Goal: Information Seeking & Learning: Find specific fact

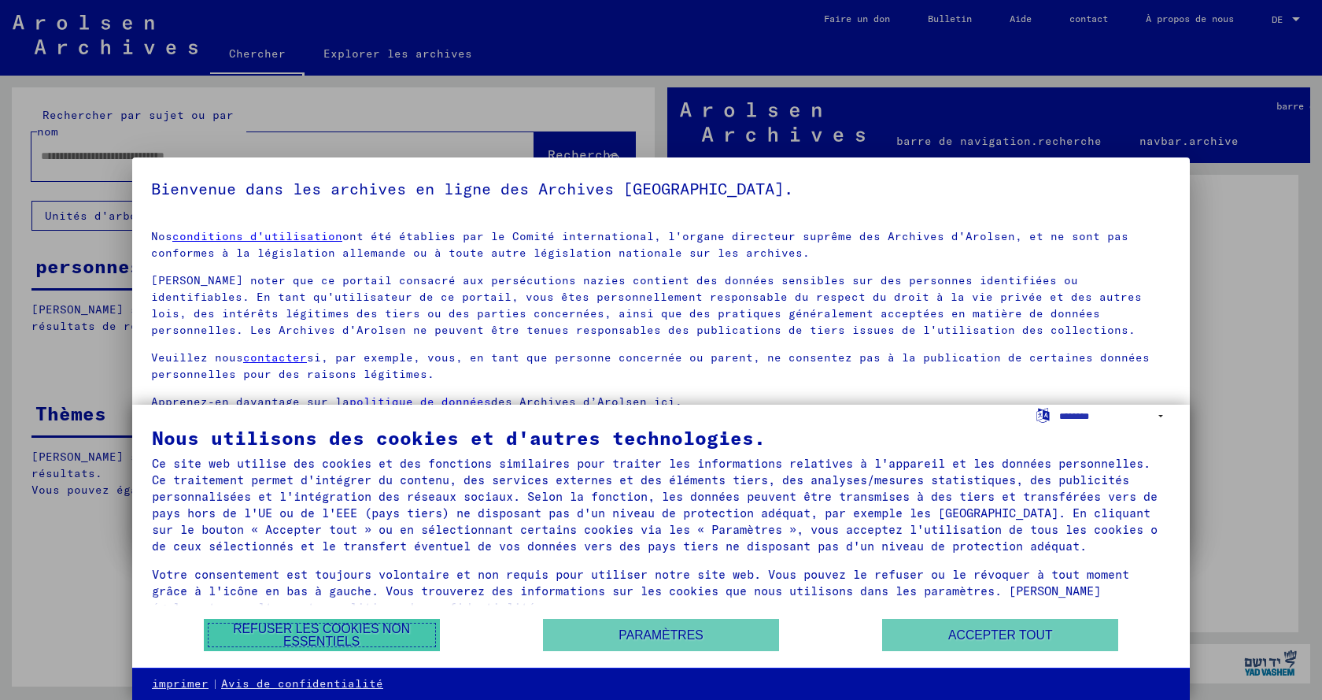
click at [342, 629] on font "Refuser les cookies non essentiels" at bounding box center [321, 635] width 177 height 26
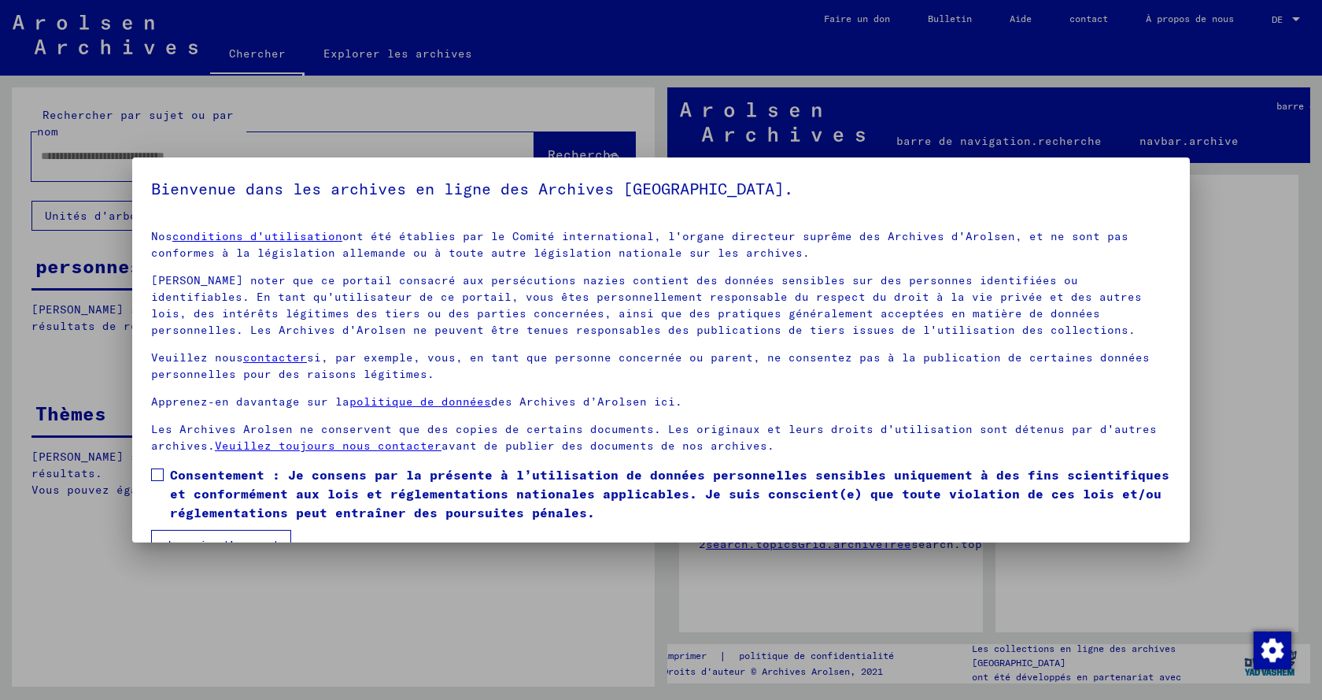
click at [158, 473] on span at bounding box center [157, 474] width 13 height 13
click at [50, 153] on div at bounding box center [661, 350] width 1322 height 700
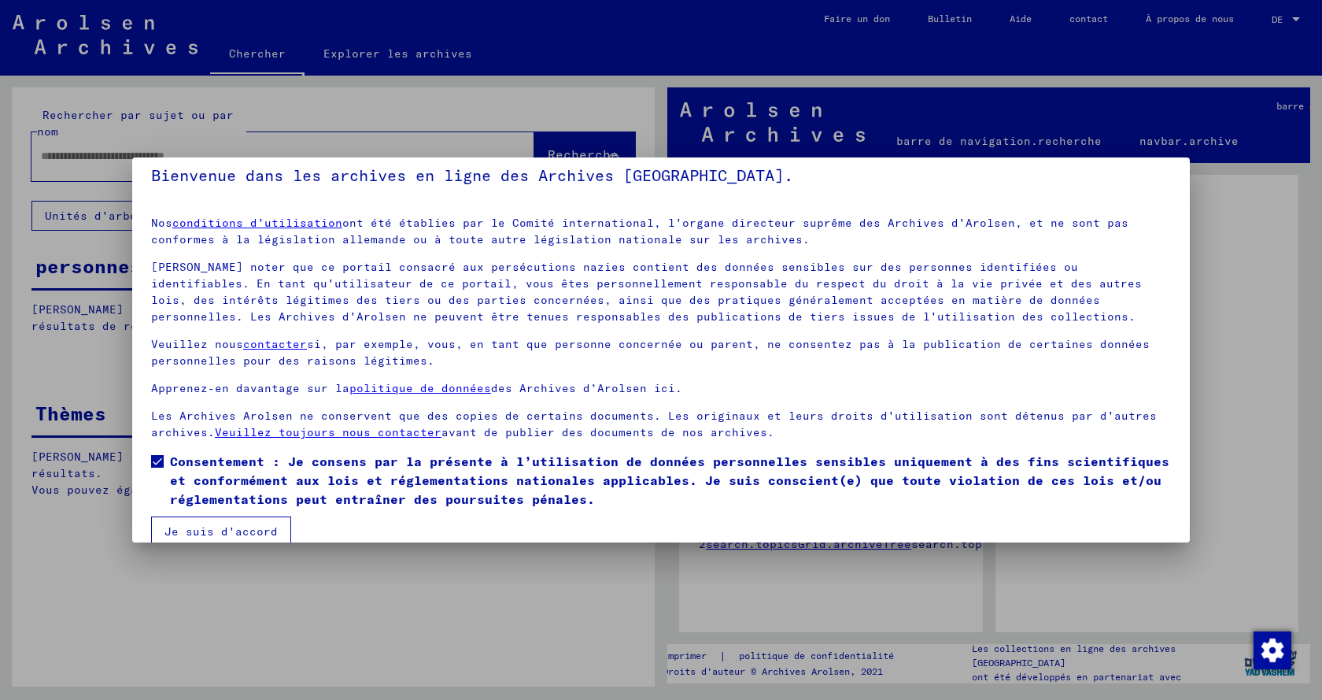
scroll to position [36, 0]
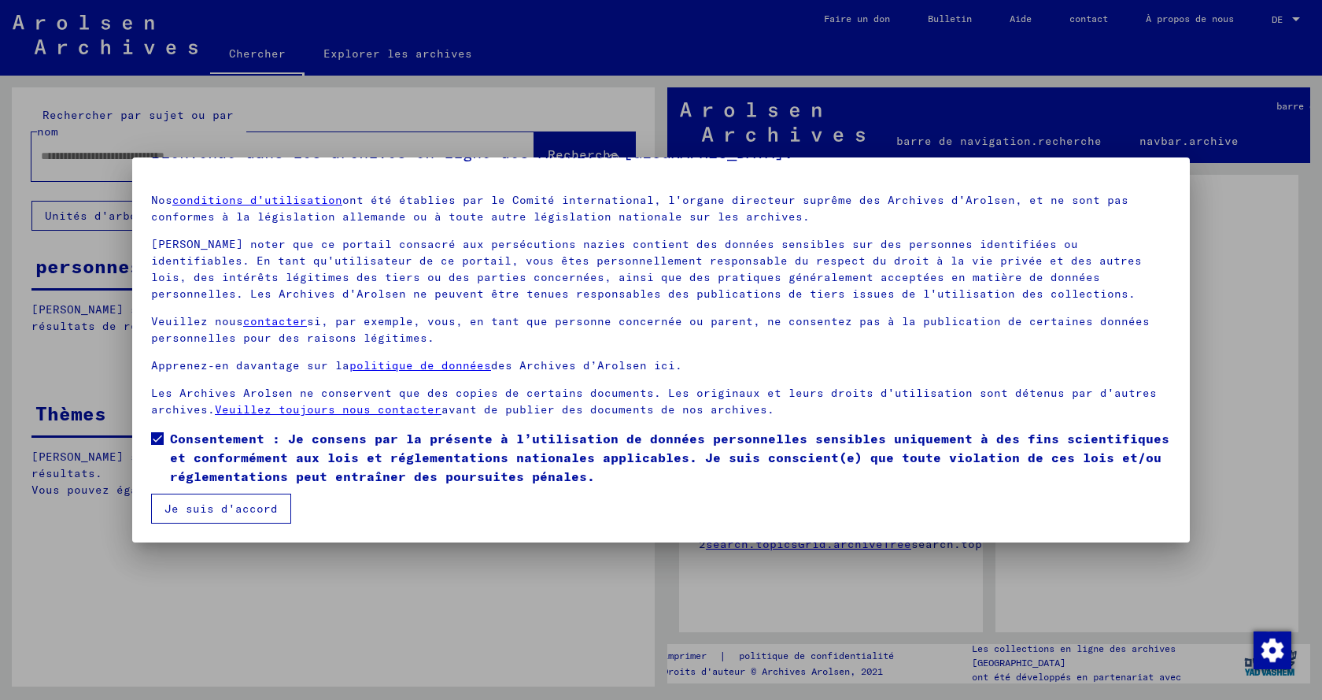
click at [220, 505] on font "Je suis d'accord" at bounding box center [220, 508] width 113 height 14
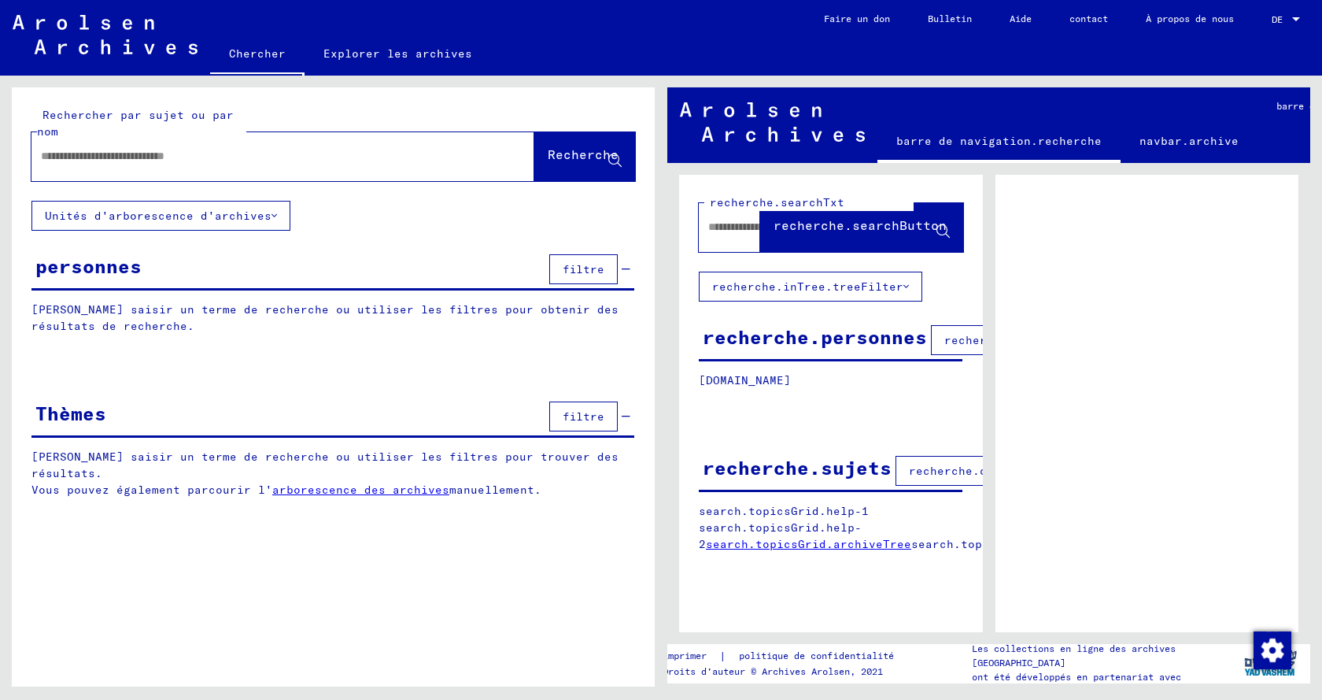
click at [95, 157] on input "text" at bounding box center [269, 156] width 456 height 17
click at [84, 358] on div at bounding box center [333, 368] width 643 height 20
click at [110, 362] on div at bounding box center [333, 368] width 643 height 20
click at [939, 226] on icon at bounding box center [943, 231] width 13 height 13
drag, startPoint x: 933, startPoint y: 225, endPoint x: 898, endPoint y: 213, distance: 37.3
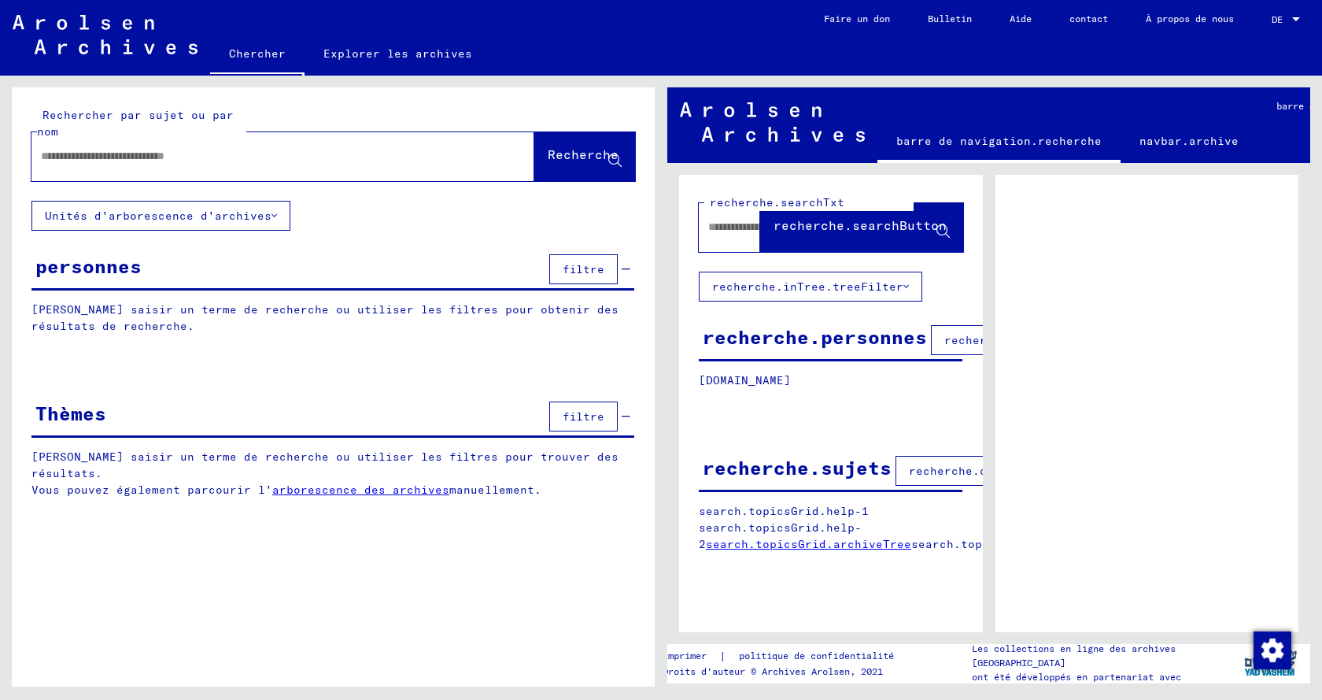
click at [937, 225] on icon at bounding box center [943, 231] width 13 height 13
click at [146, 156] on input "text" at bounding box center [269, 156] width 456 height 17
type input "**********"
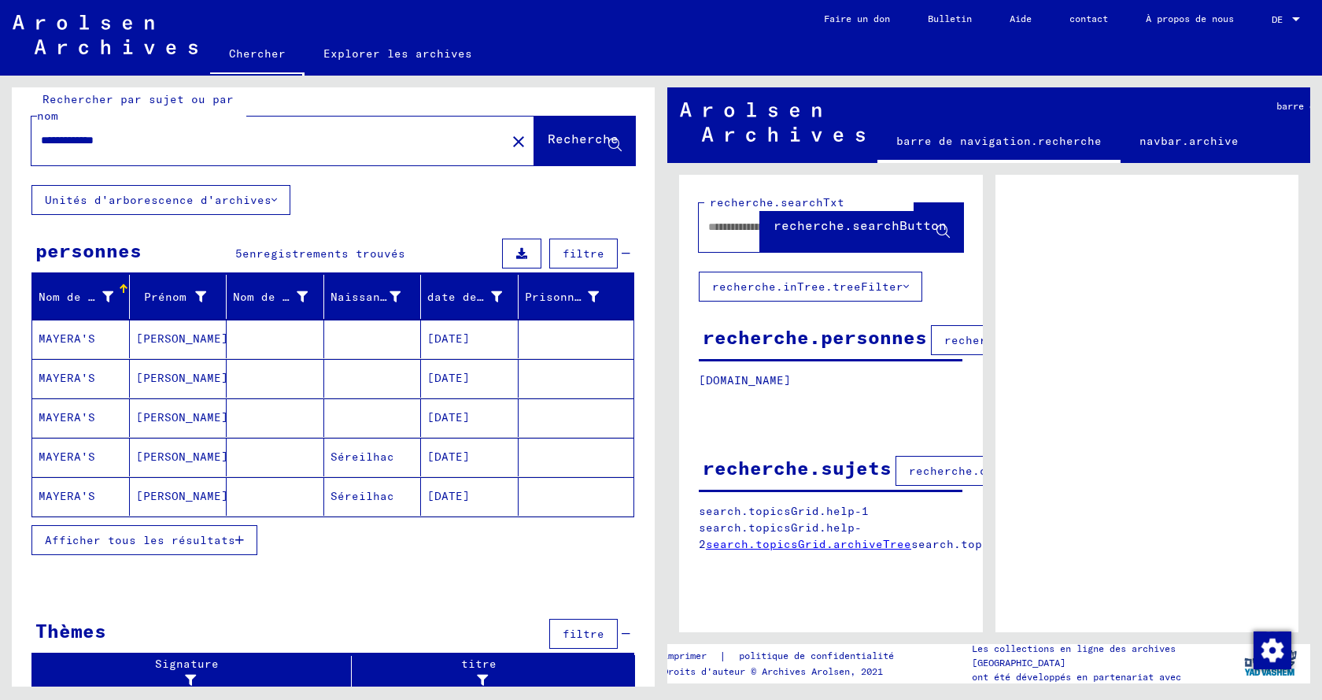
scroll to position [20, 0]
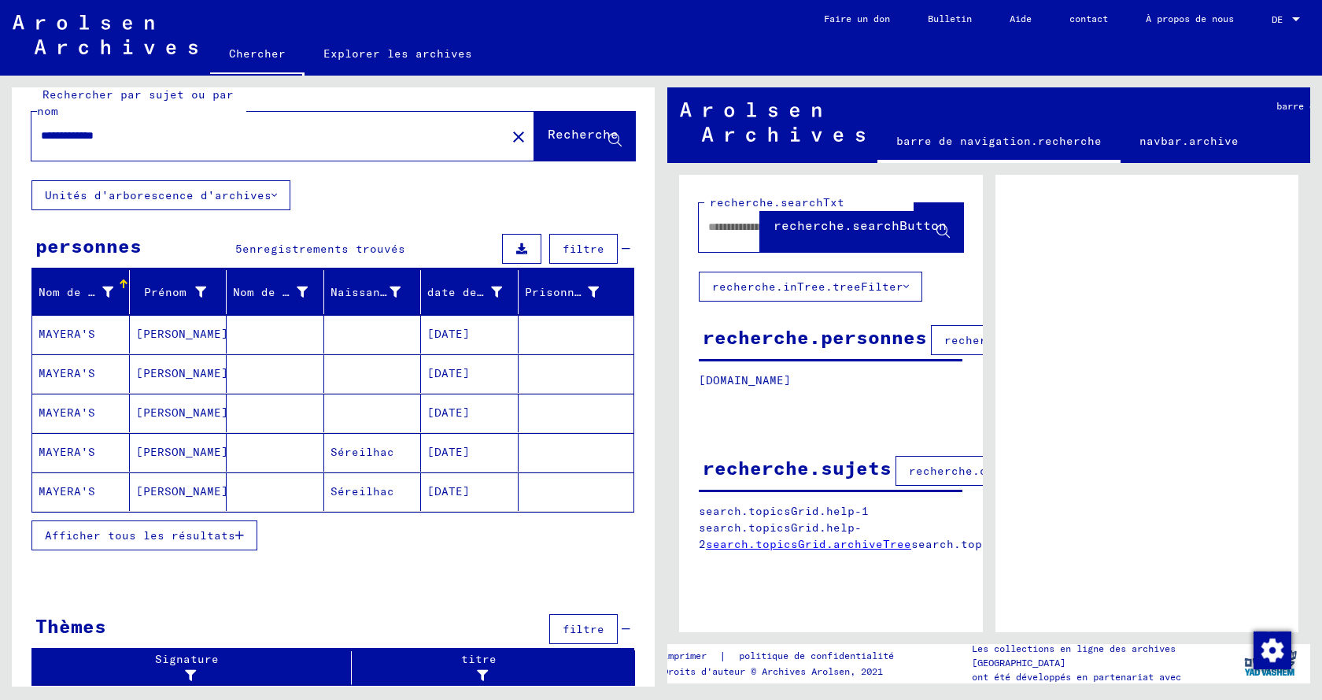
click at [210, 537] on font "Afficher tous les résultats" at bounding box center [140, 535] width 190 height 14
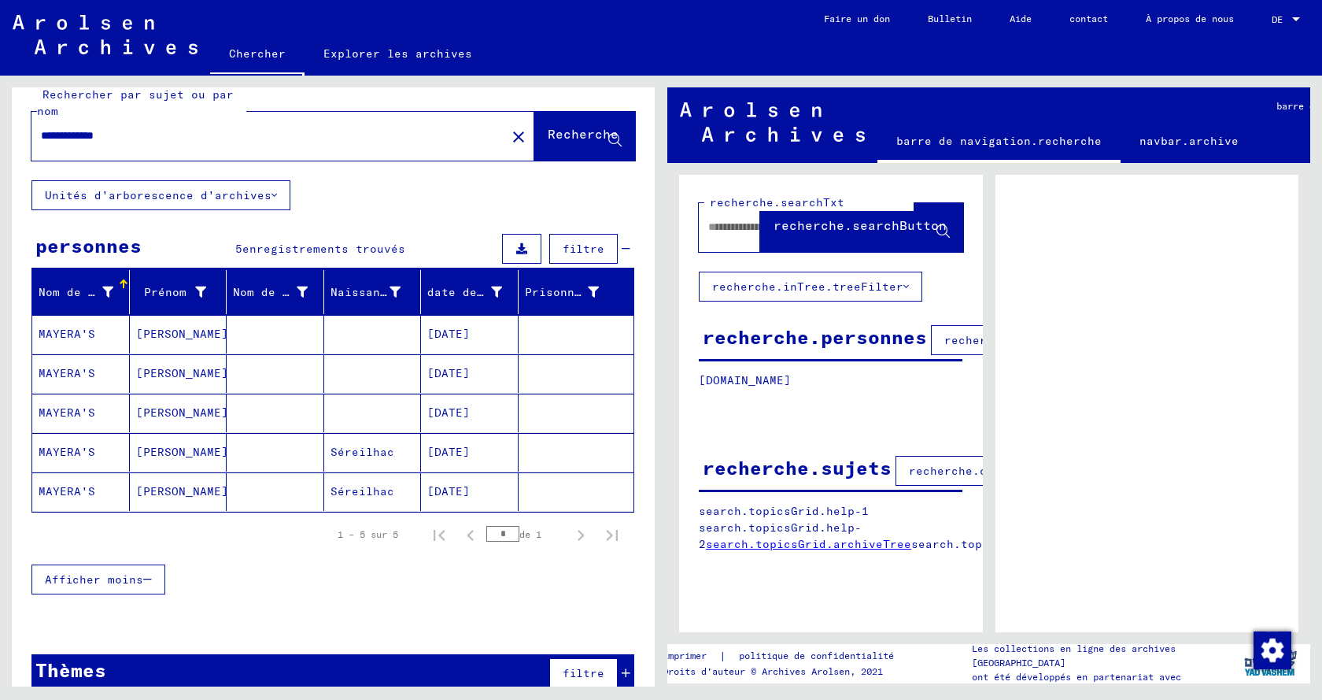
click at [73, 332] on font "MAYERA'S" at bounding box center [67, 334] width 57 height 14
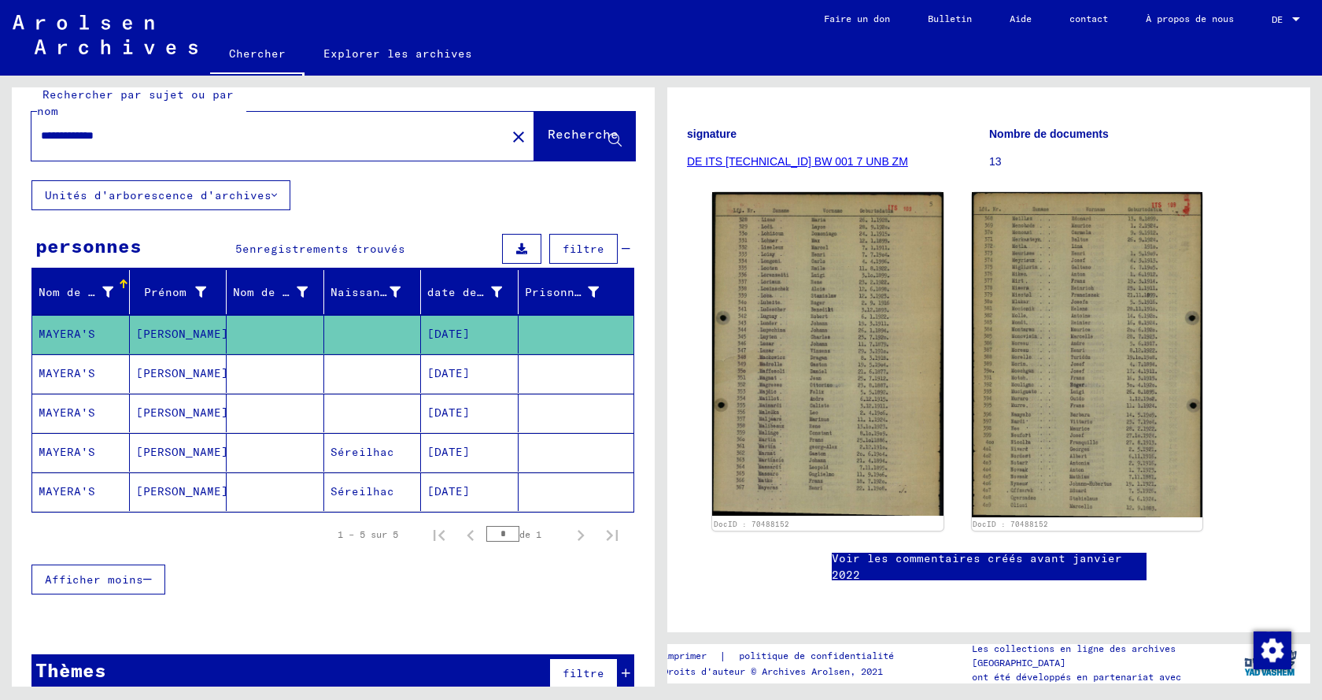
scroll to position [197, 0]
click at [1000, 551] on font "Voir les commentaires créés avant janvier 2022" at bounding box center [977, 566] width 290 height 31
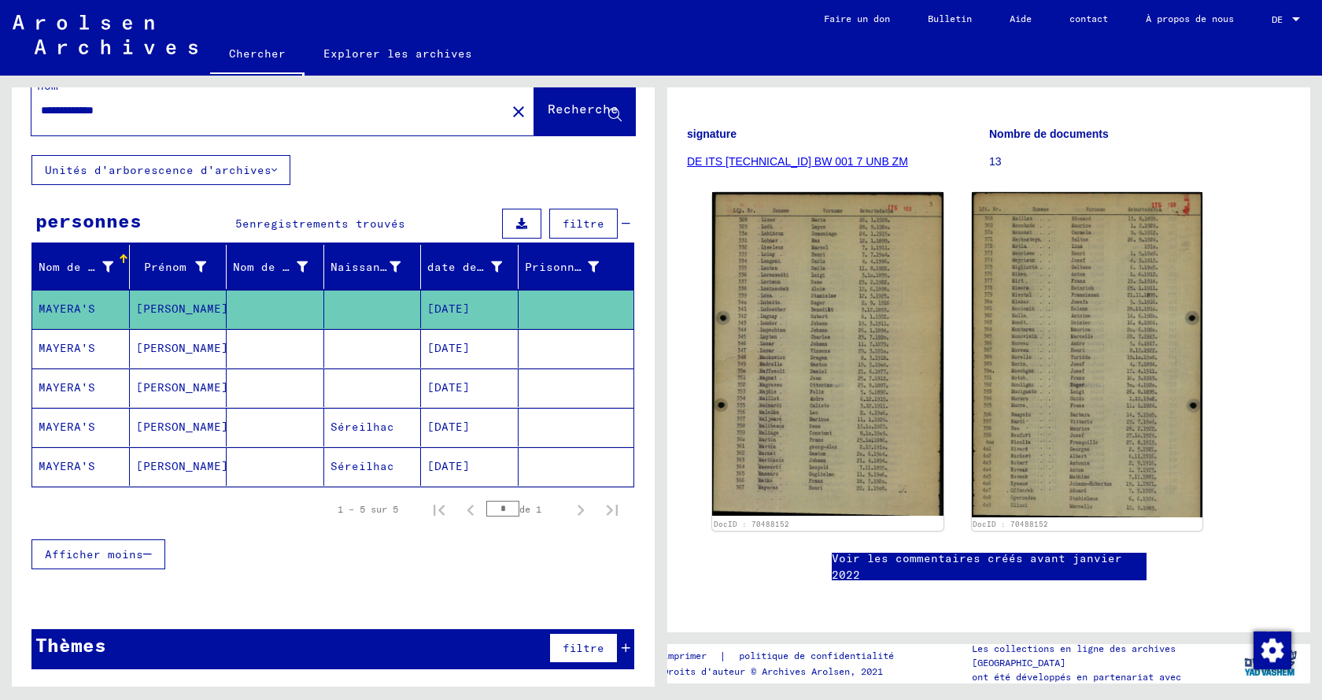
scroll to position [0, 0]
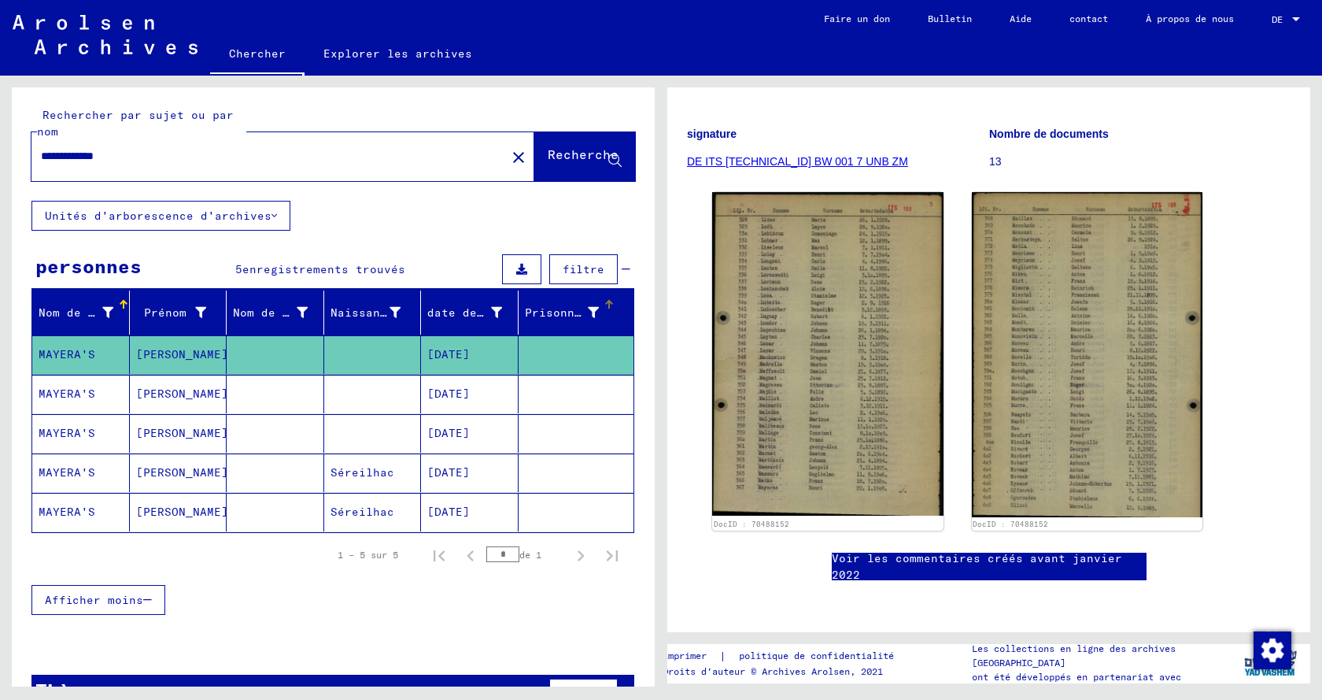
click at [556, 309] on font "Prisonnier #" at bounding box center [567, 312] width 85 height 14
click at [353, 329] on mat-header-cell "Naissance" at bounding box center [373, 312] width 98 height 44
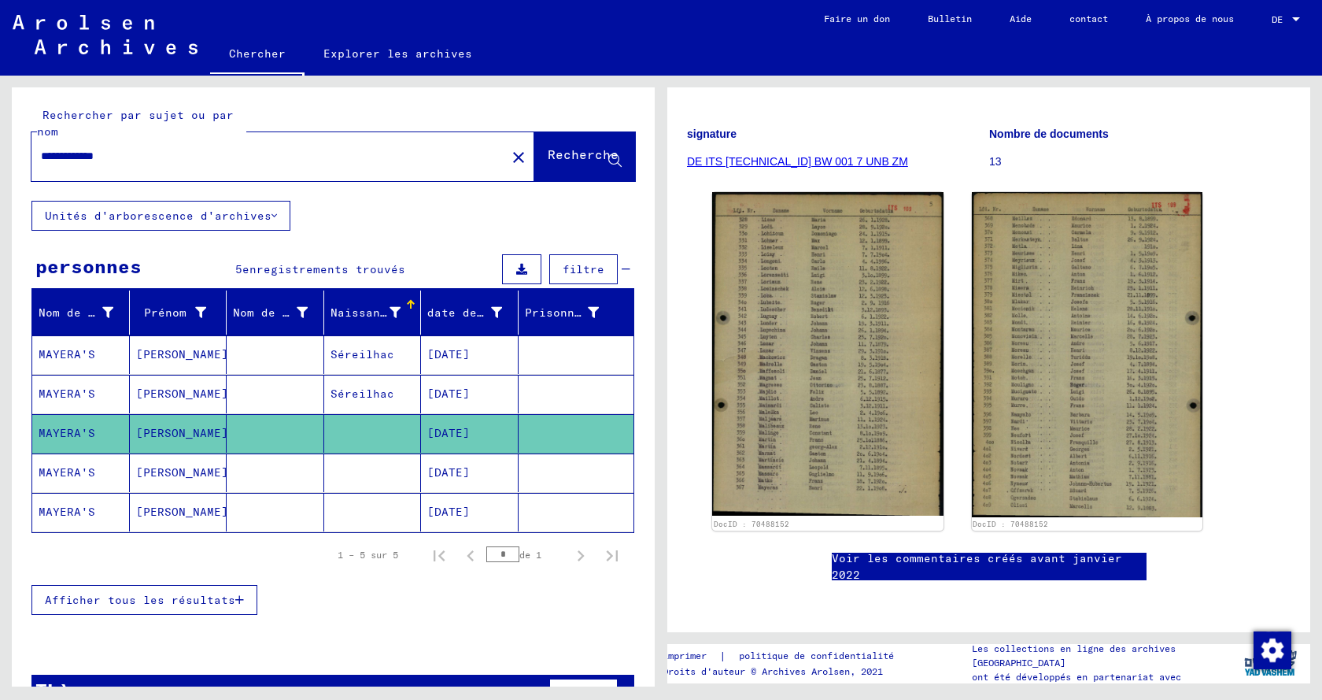
click at [470, 427] on font "[DATE]" at bounding box center [448, 433] width 42 height 14
